Goal: Obtain resource: Download file/media

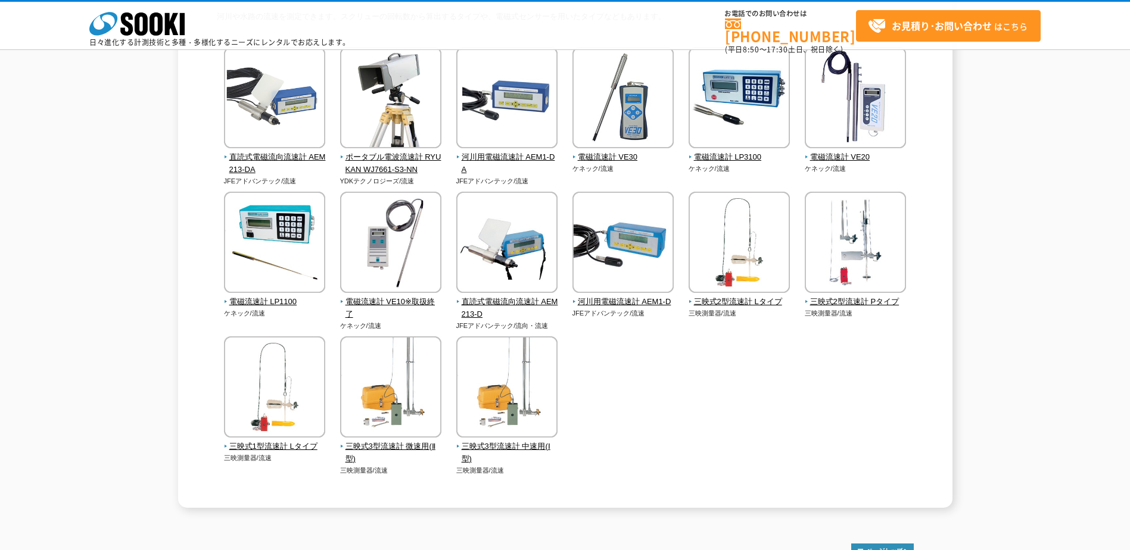
scroll to position [119, 0]
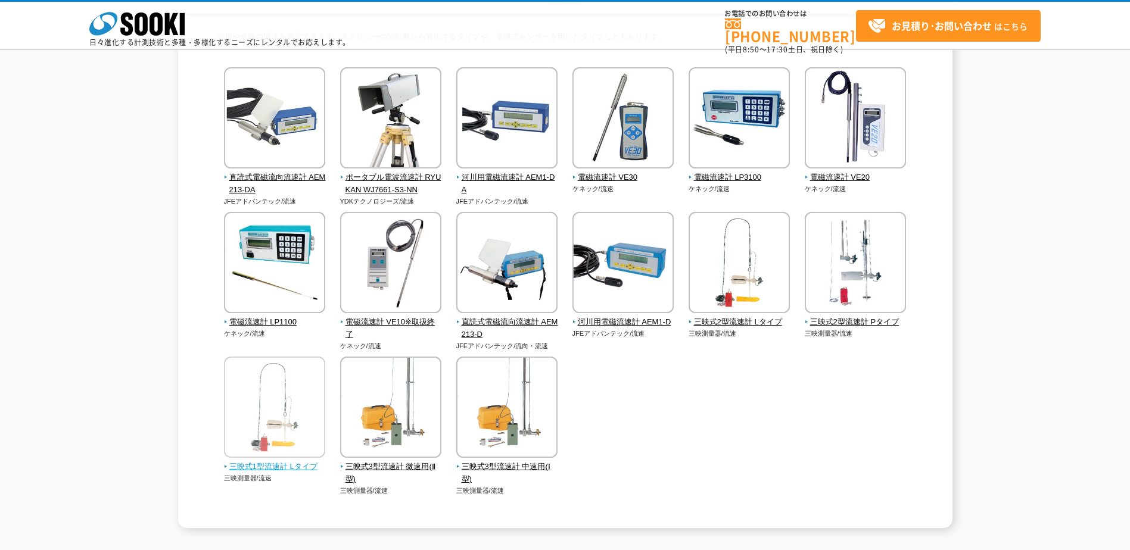
click at [298, 397] on img at bounding box center [274, 409] width 101 height 104
click at [747, 265] on img at bounding box center [738, 264] width 101 height 104
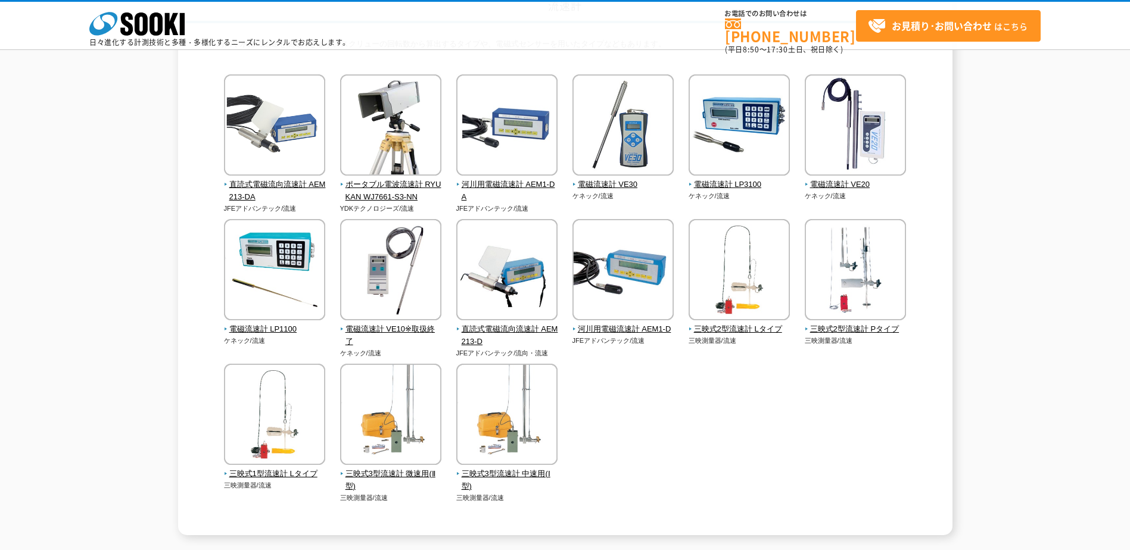
scroll to position [238, 0]
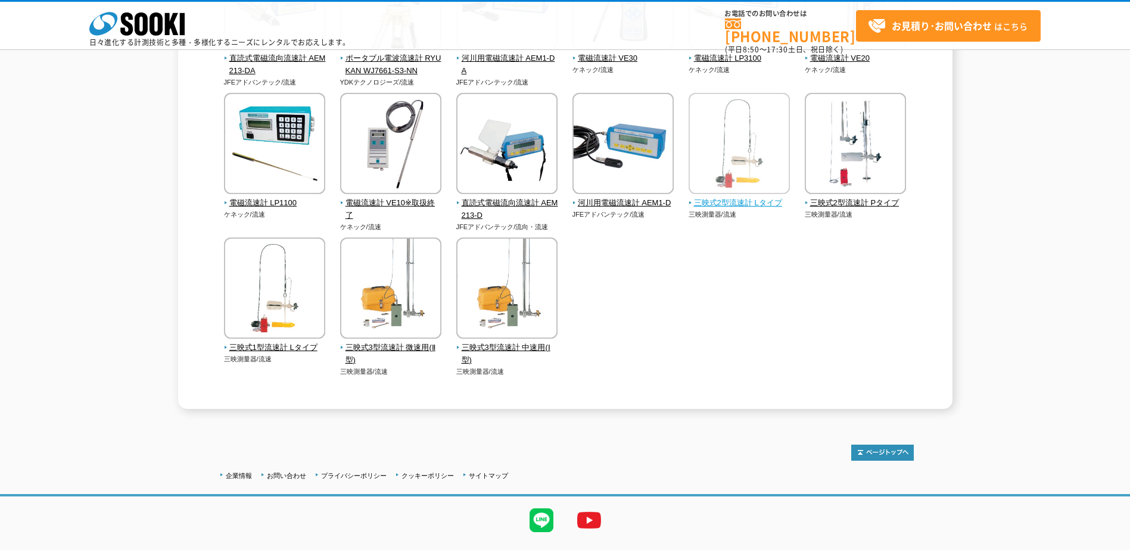
click at [759, 193] on img at bounding box center [738, 145] width 101 height 104
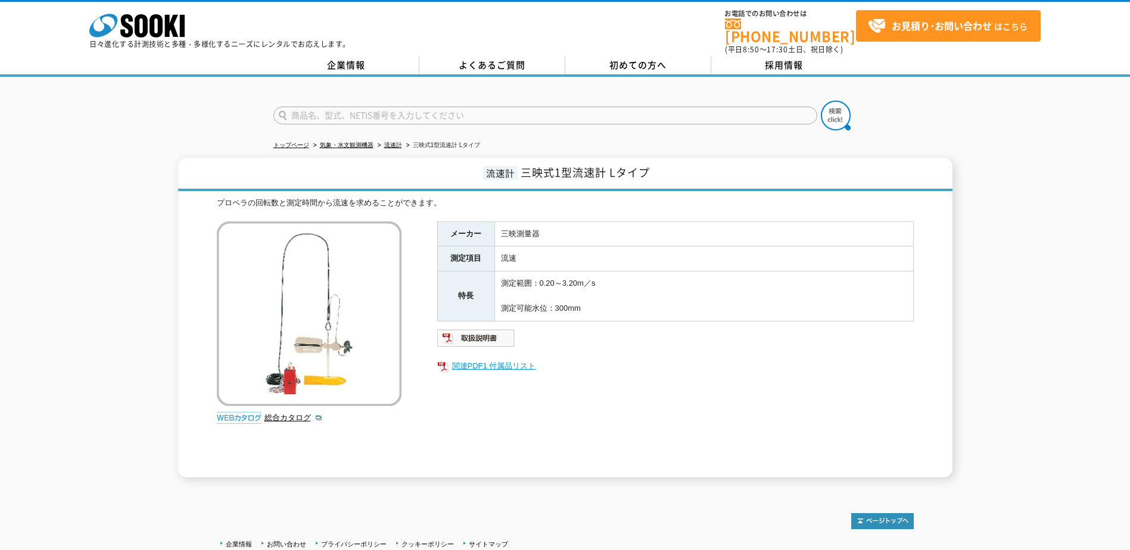
click at [497, 363] on link "関連PDF1 付属品リスト" at bounding box center [675, 365] width 476 height 15
click at [481, 329] on img at bounding box center [476, 338] width 78 height 19
click at [521, 358] on link "関連PDF1 付属品リスト" at bounding box center [675, 365] width 476 height 15
click at [294, 413] on link "総合カタログ" at bounding box center [293, 417] width 58 height 9
